Goal: Task Accomplishment & Management: Use online tool/utility

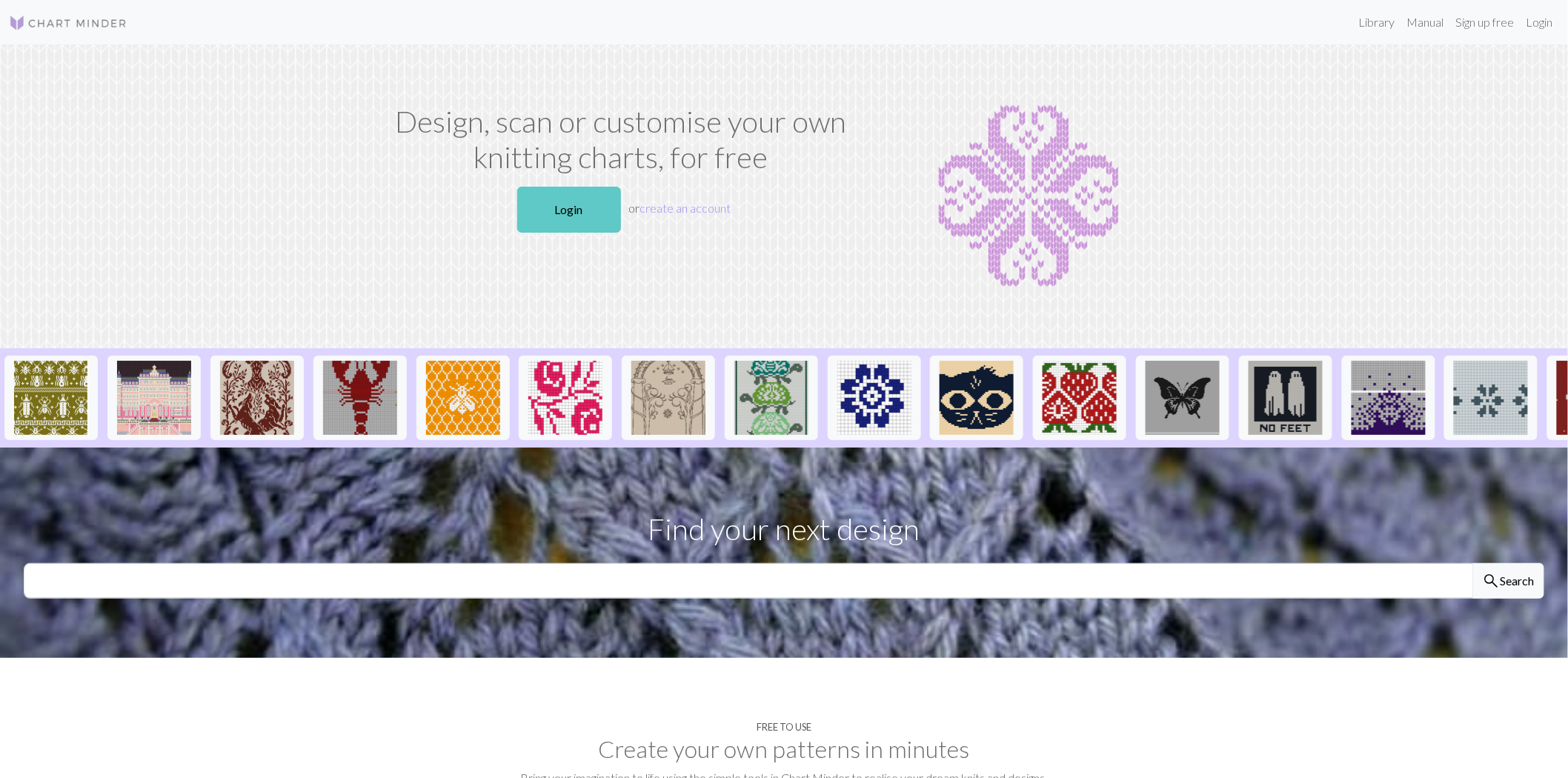
click at [571, 219] on link "Login" at bounding box center [569, 210] width 104 height 46
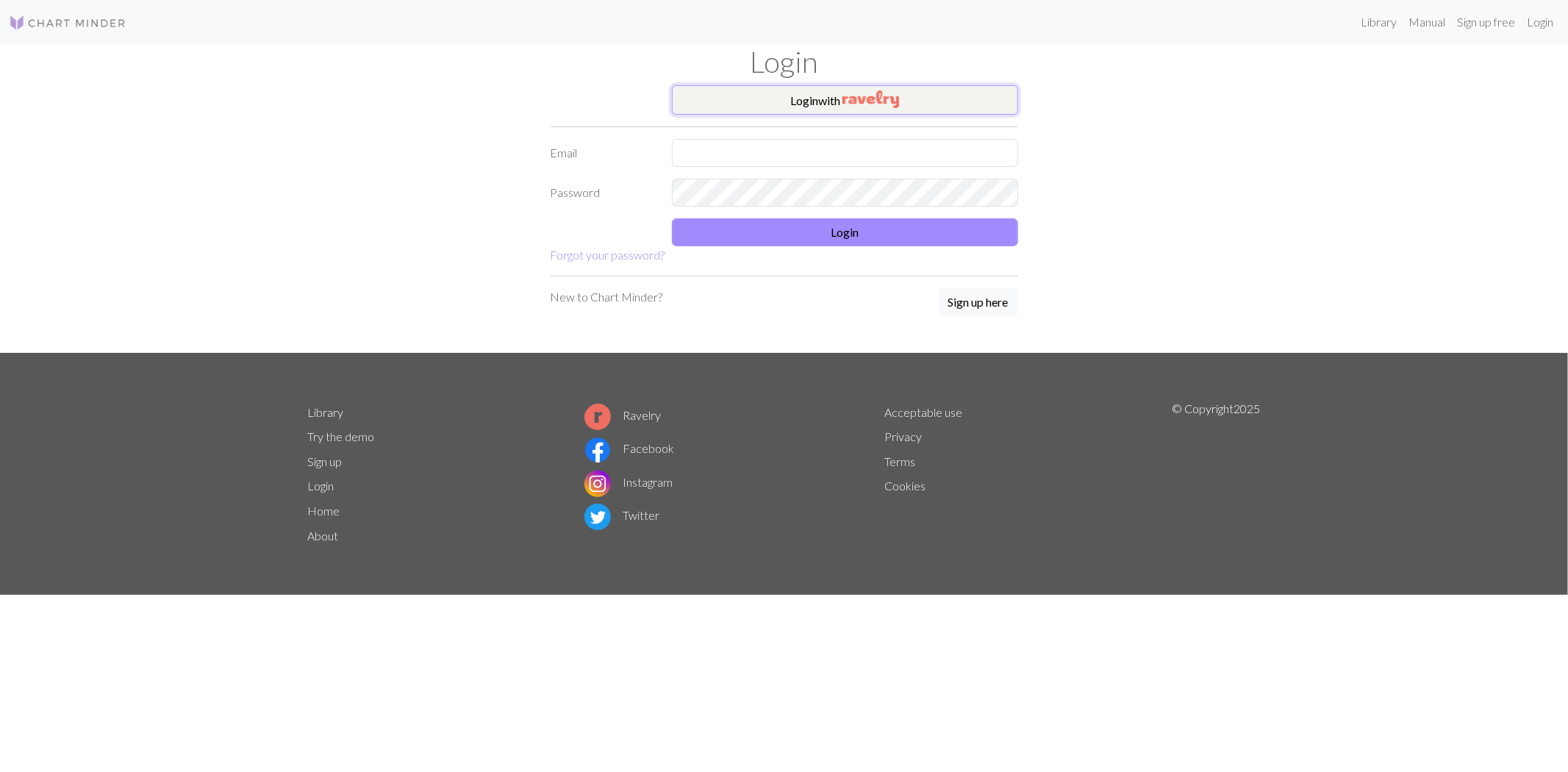
click at [790, 107] on button "Login with" at bounding box center [845, 100] width 346 height 29
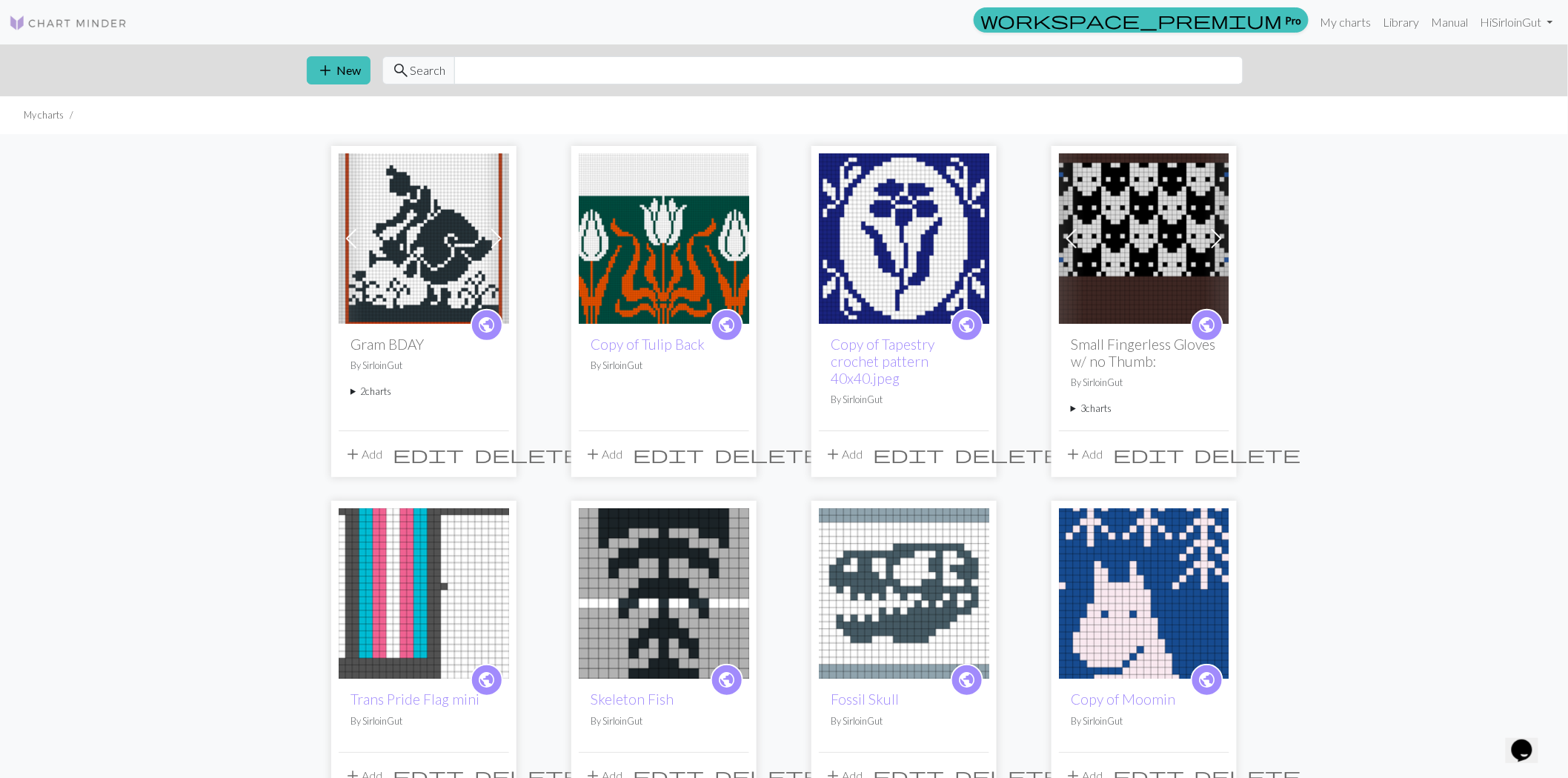
click at [497, 239] on span at bounding box center [497, 238] width 24 height 24
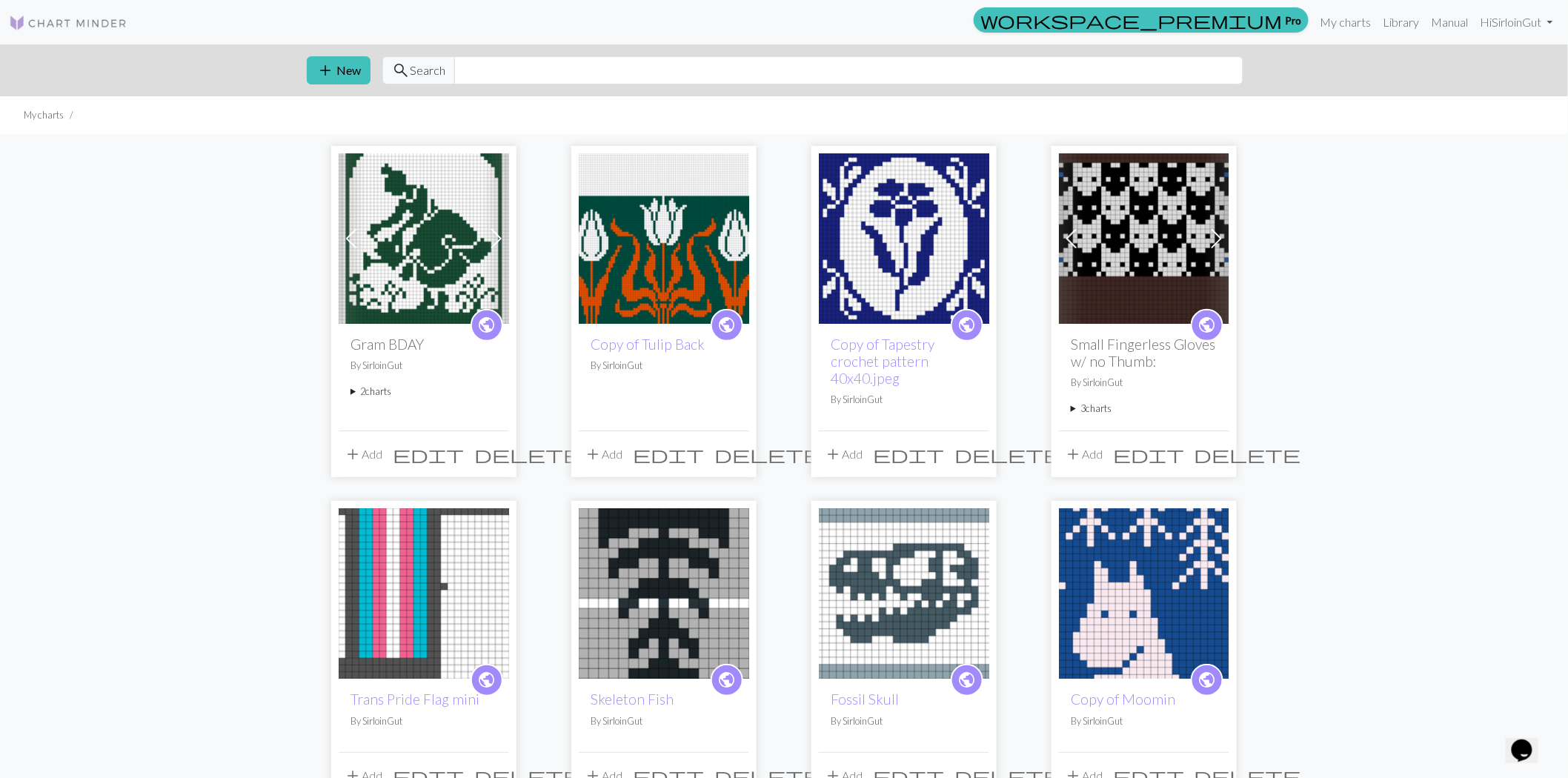
click at [409, 233] on img at bounding box center [424, 239] width 171 height 170
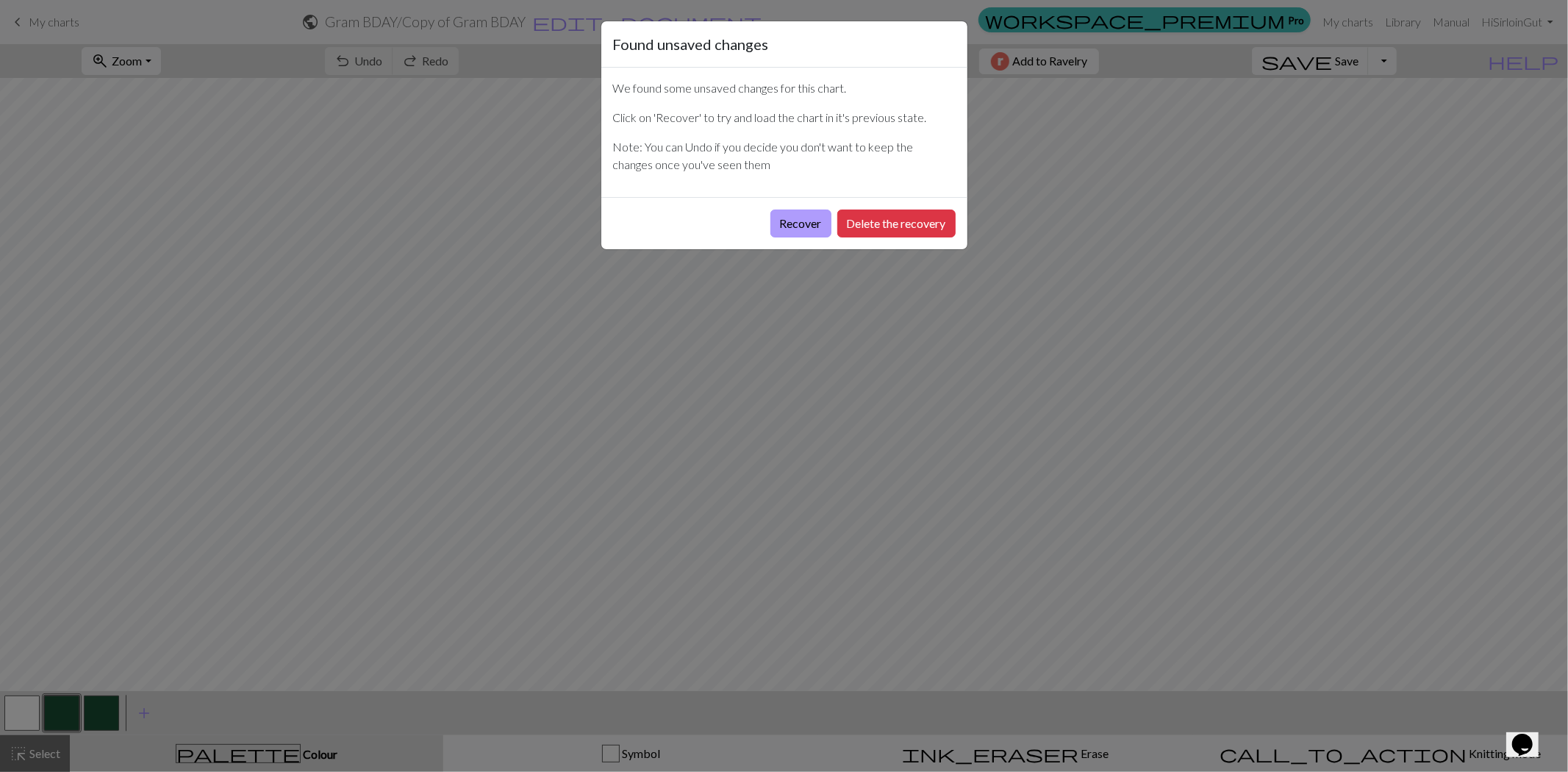
click at [807, 218] on button "Recover" at bounding box center [800, 223] width 61 height 28
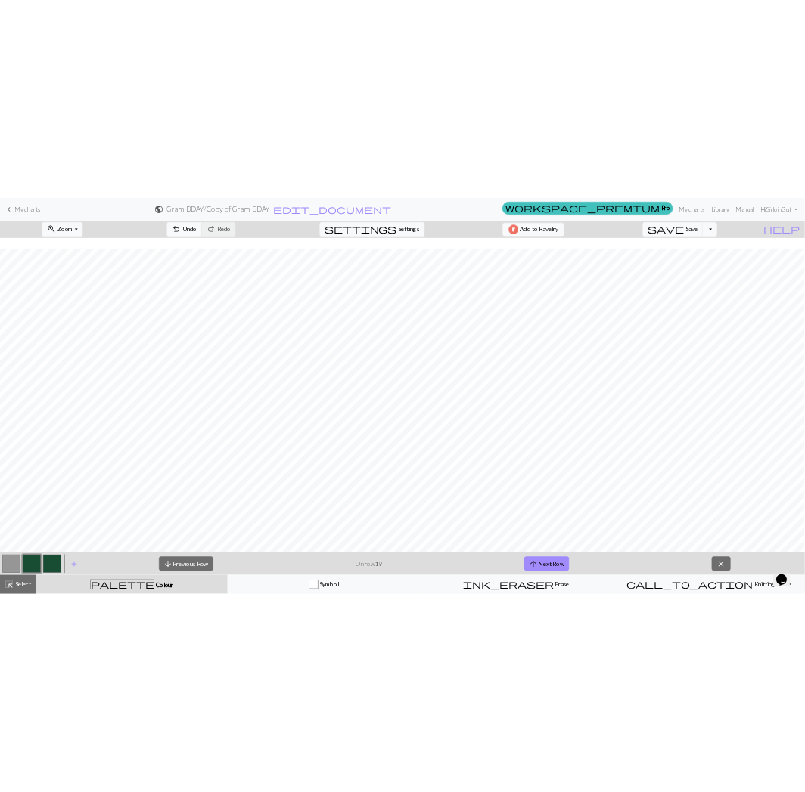
scroll to position [358, 0]
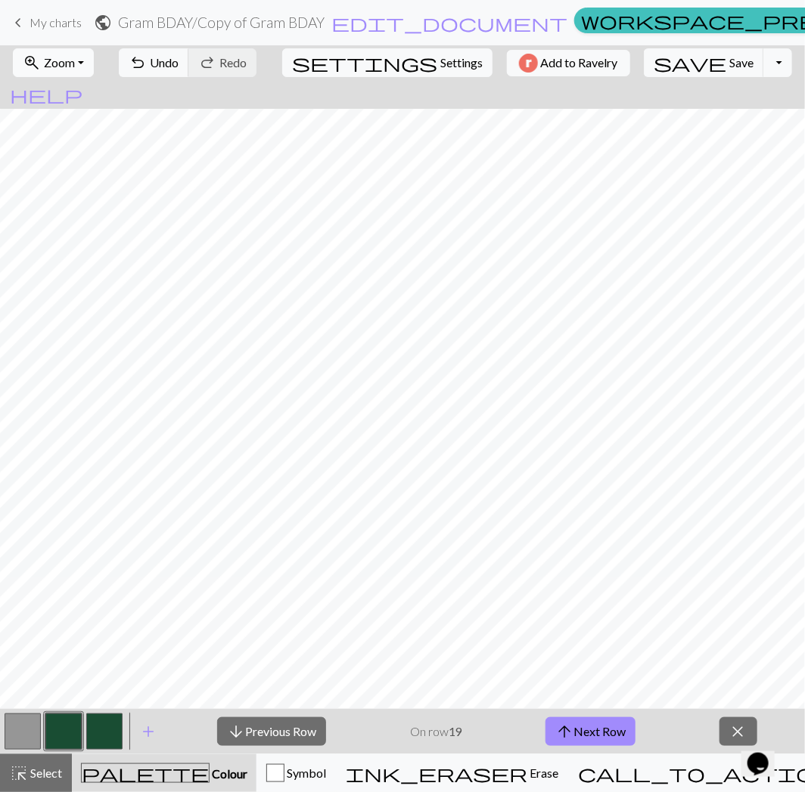
click at [94, 67] on button "zoom_in Zoom Zoom" at bounding box center [53, 62] width 81 height 29
click at [61, 92] on button "Fit all" at bounding box center [73, 96] width 119 height 24
click at [64, 60] on span "Zoom" at bounding box center [59, 62] width 31 height 14
click at [70, 121] on button "Fit width" at bounding box center [73, 120] width 119 height 24
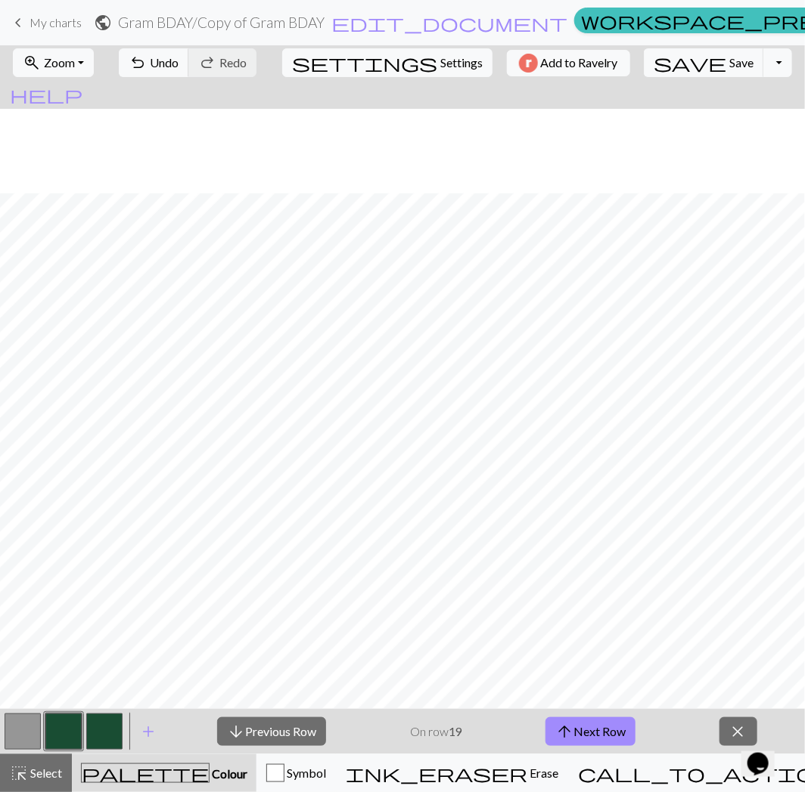
scroll to position [97, 0]
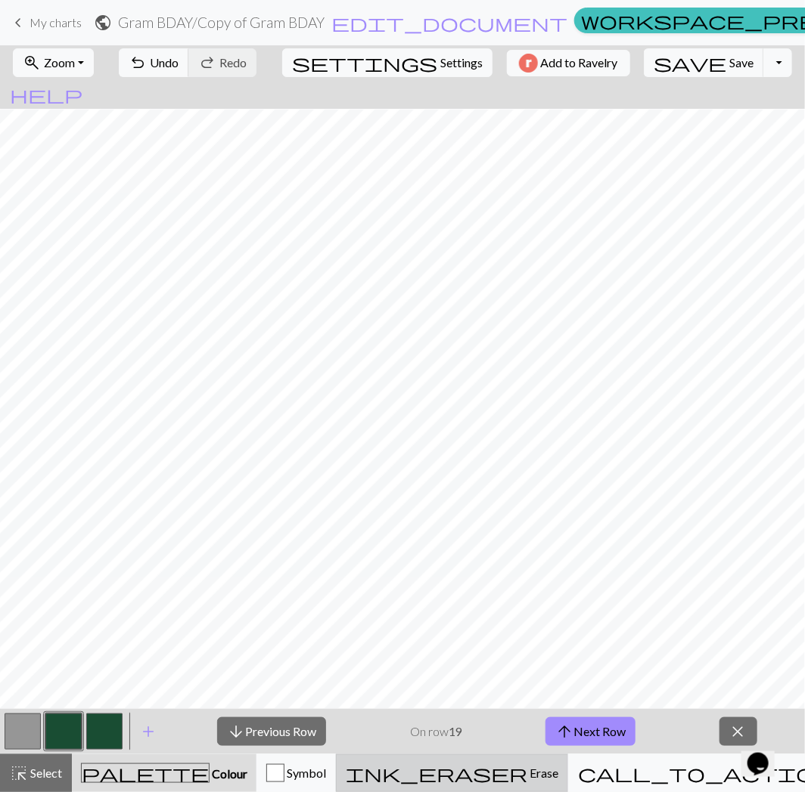
drag, startPoint x: 581, startPoint y: 733, endPoint x: 554, endPoint y: 771, distance: 46.1
click at [581, 733] on button "arrow_upward Next Row" at bounding box center [590, 732] width 90 height 29
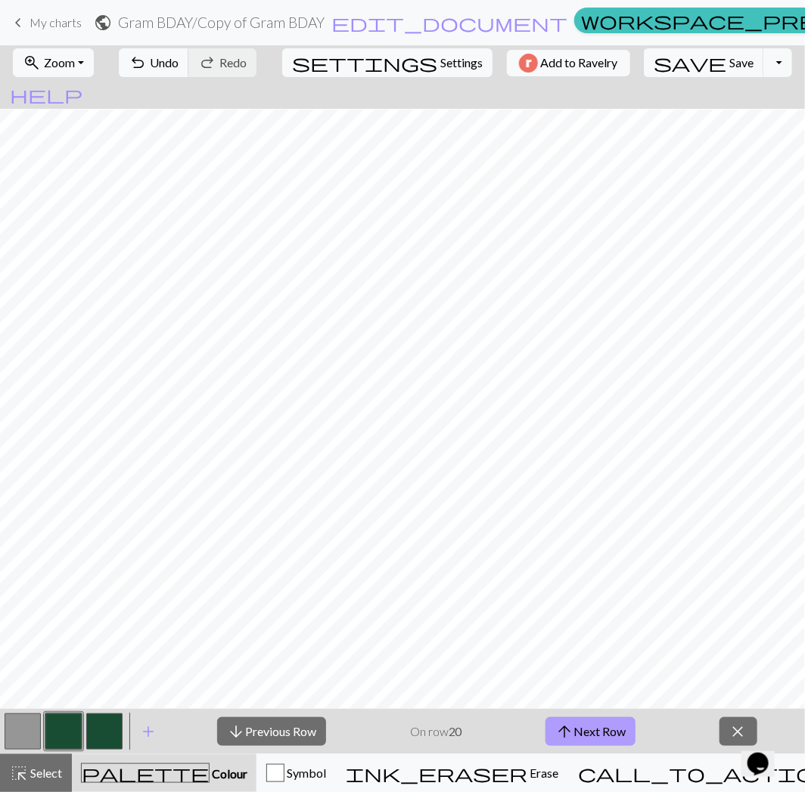
click at [558, 732] on span "arrow_upward" at bounding box center [564, 731] width 18 height 21
click at [607, 727] on button "arrow_upward Next Row" at bounding box center [590, 732] width 90 height 29
drag, startPoint x: 625, startPoint y: 743, endPoint x: 641, endPoint y: 743, distance: 16.6
click at [625, 743] on button "arrow_upward Next Row" at bounding box center [590, 732] width 90 height 29
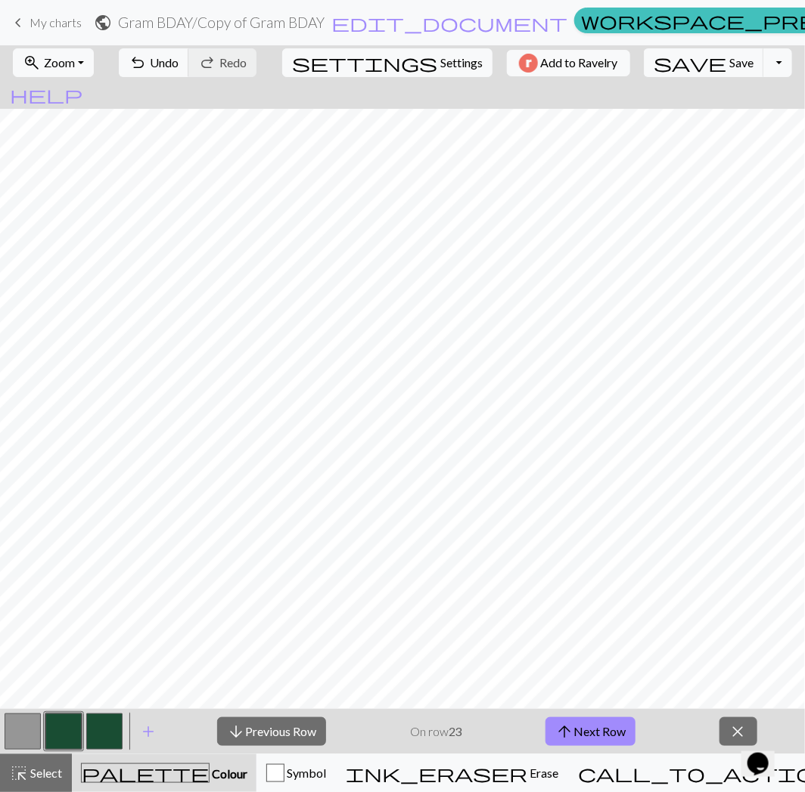
drag, startPoint x: 603, startPoint y: 738, endPoint x: 528, endPoint y: 736, distance: 74.9
click at [603, 738] on button "arrow_upward Next Row" at bounding box center [590, 732] width 90 height 29
click at [568, 737] on span "arrow_upward" at bounding box center [564, 731] width 18 height 21
click at [629, 738] on button "arrow_upward Next Row" at bounding box center [590, 732] width 90 height 29
click at [613, 732] on button "arrow_upward Next Row" at bounding box center [590, 732] width 90 height 29
